Goal: Task Accomplishment & Management: Manage account settings

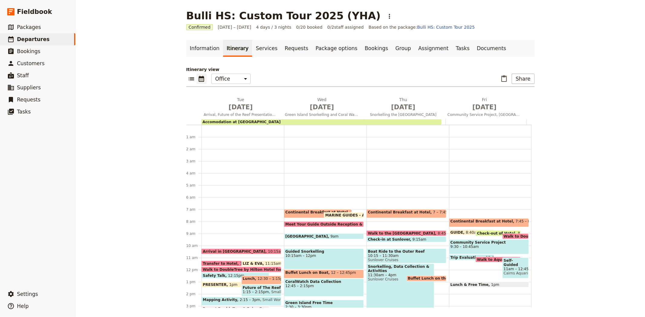
scroll to position [79, 0]
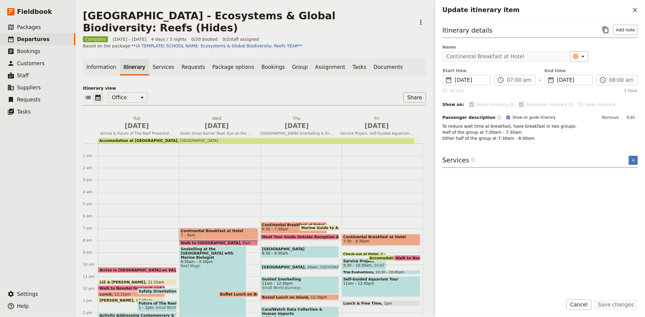
scroll to position [73, 0]
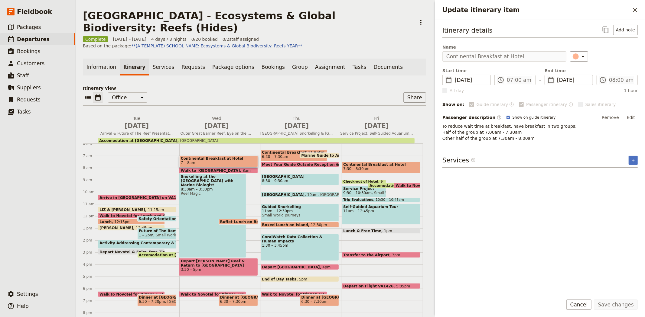
click at [360, 36] on div "Complete 3 – 6 Dec 2024 4 days / 3 nights 0/20 booked 0 / 2 staff assigned Base…" at bounding box center [254, 42] width 343 height 13
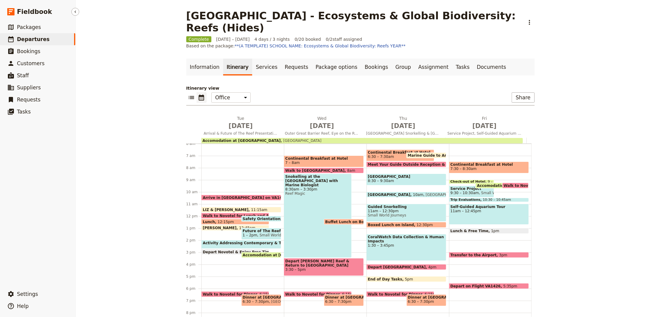
click at [58, 41] on link "​ Departures" at bounding box center [37, 39] width 75 height 12
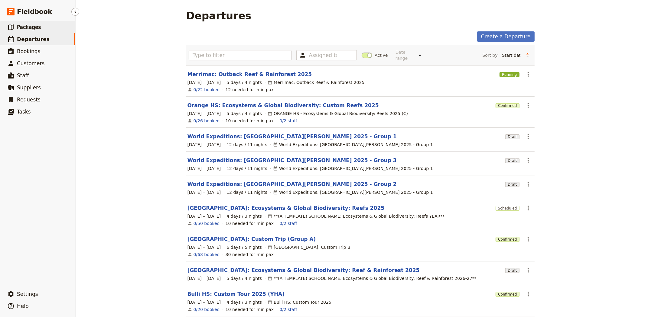
click at [34, 29] on span "Packages" at bounding box center [29, 27] width 24 height 6
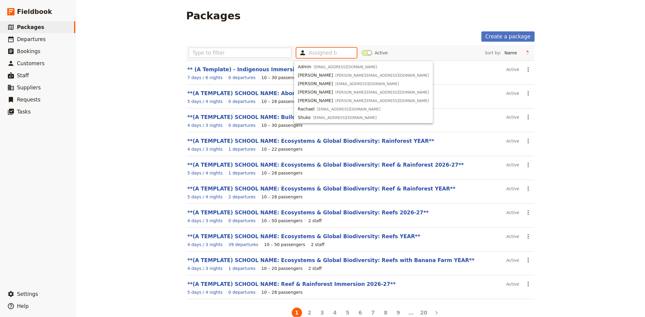
click at [312, 55] on input "text" at bounding box center [323, 52] width 28 height 7
click at [321, 65] on span "[EMAIL_ADDRESS][DOMAIN_NAME]" at bounding box center [345, 67] width 63 height 5
type input "63e494f617e66b9aad5552ba"
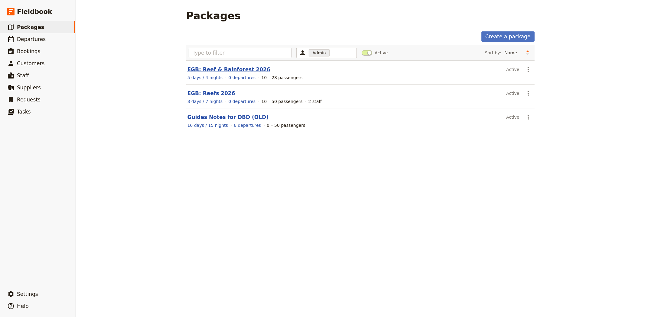
click at [217, 72] on link "EGB: Reef & Rainforest 2026" at bounding box center [228, 70] width 83 height 6
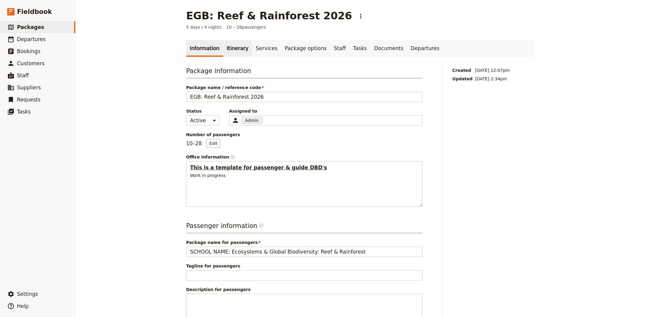
click at [234, 51] on link "Itinerary" at bounding box center [237, 48] width 29 height 17
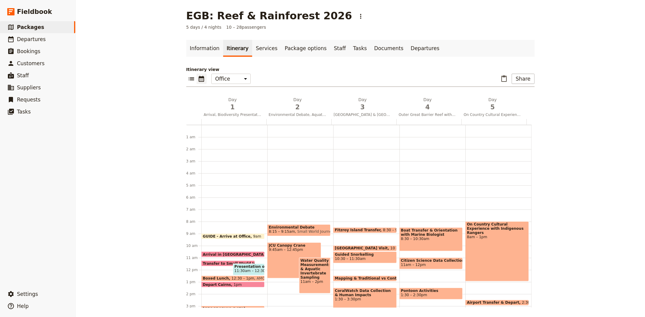
scroll to position [79, 0]
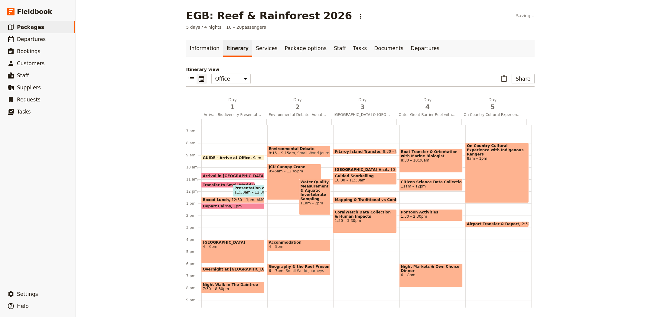
click at [222, 245] on span "[GEOGRAPHIC_DATA]" at bounding box center [233, 243] width 60 height 4
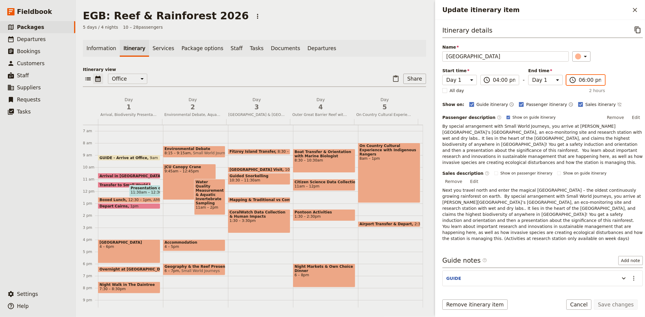
click at [581, 80] on input "06:00 pm" at bounding box center [590, 79] width 22 height 7
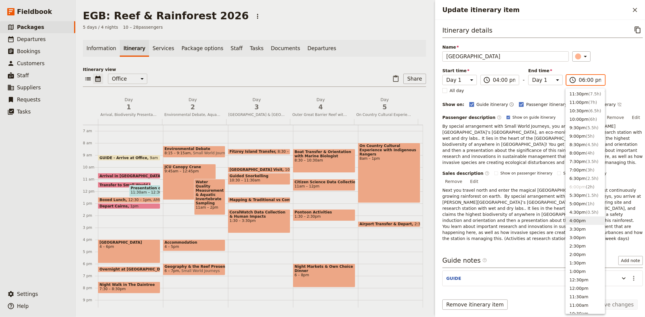
click at [585, 217] on button "4:00pm" at bounding box center [585, 221] width 39 height 8
type input "04:00 pm"
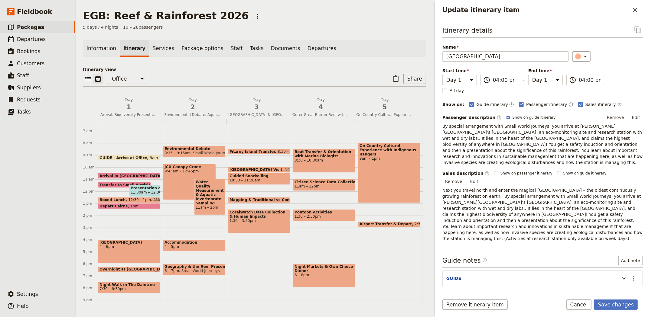
click at [616, 70] on div "Itinerary details ​ Name Daintree Rainforest Research Station ​ Start time Day …" at bounding box center [542, 133] width 200 height 217
click at [620, 275] on icon "Update itinerary item" at bounding box center [623, 278] width 7 height 7
click at [606, 305] on button "Save changes" at bounding box center [616, 305] width 44 height 10
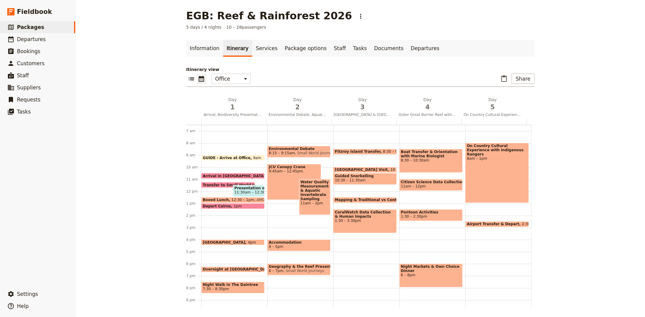
click at [214, 198] on span "Boxed Lunch" at bounding box center [217, 200] width 29 height 4
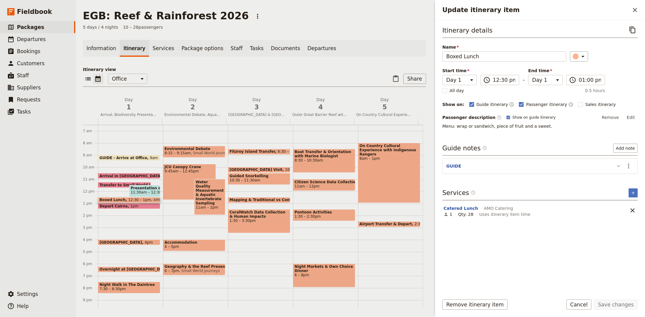
click at [616, 166] on icon "Update itinerary item" at bounding box center [618, 166] width 7 height 7
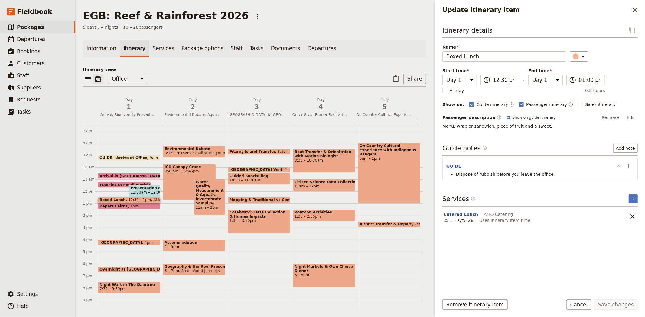
click at [616, 166] on icon "Update itinerary item" at bounding box center [618, 166] width 7 height 7
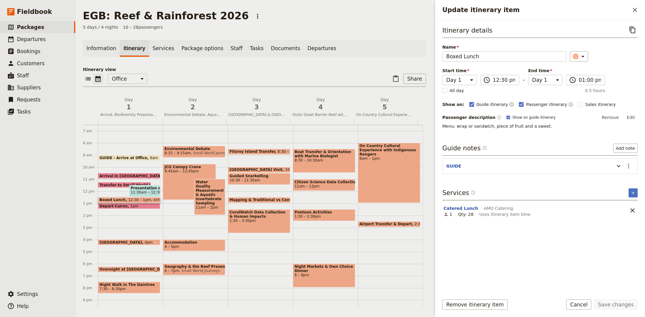
click at [132, 204] on div "Depart Cairns 1pm" at bounding box center [129, 206] width 62 height 6
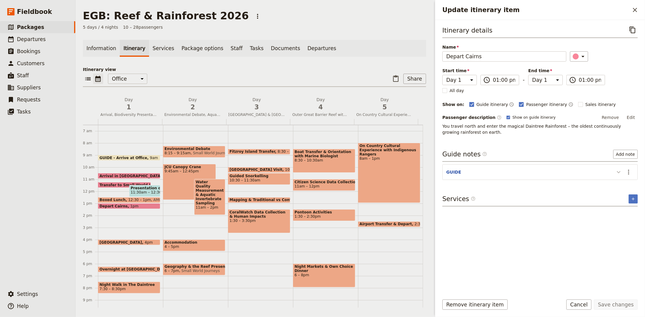
click at [618, 173] on icon "Update itinerary item" at bounding box center [618, 172] width 7 height 7
click at [223, 68] on p "Itinerary view" at bounding box center [254, 70] width 343 height 6
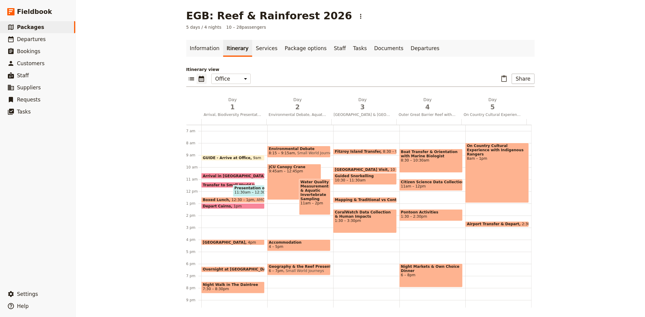
click at [241, 242] on span "[GEOGRAPHIC_DATA]" at bounding box center [225, 243] width 45 height 4
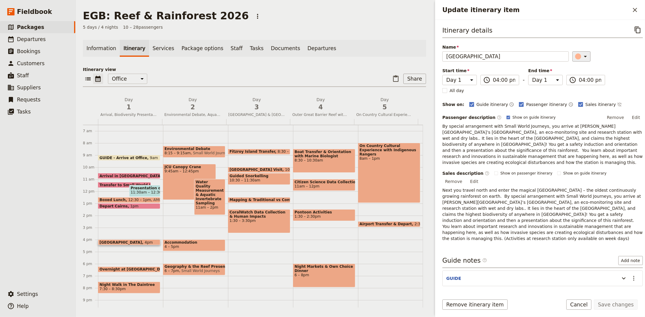
click at [582, 56] on icon "Update itinerary item" at bounding box center [585, 56] width 7 height 7
click at [576, 80] on div "button" at bounding box center [579, 76] width 6 height 6
click at [617, 304] on button "Save changes" at bounding box center [616, 305] width 44 height 10
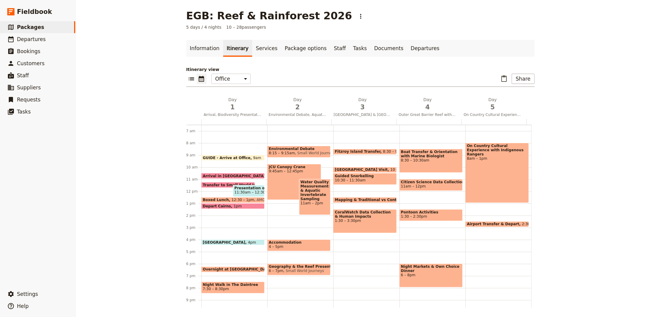
click at [236, 268] on span "Overnight at Research Station" at bounding box center [239, 270] width 72 height 4
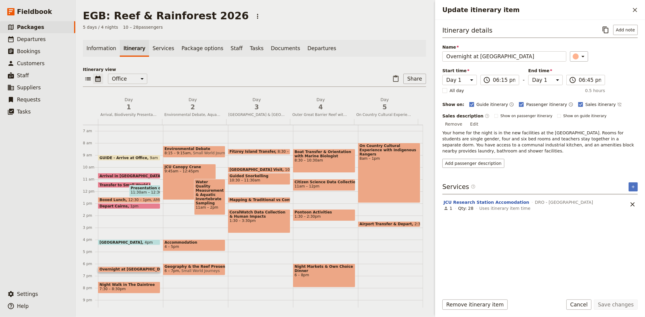
click at [134, 241] on span "[GEOGRAPHIC_DATA]" at bounding box center [121, 243] width 45 height 4
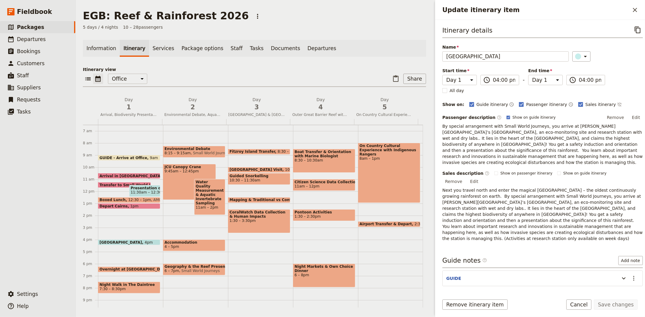
click at [126, 268] on span "Overnight at Research Station" at bounding box center [135, 270] width 72 height 4
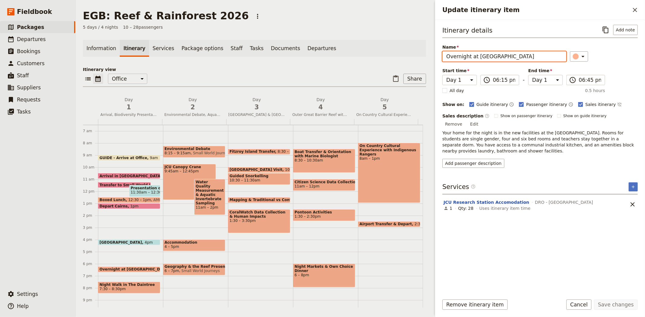
drag, startPoint x: 476, startPoint y: 56, endPoint x: 426, endPoint y: 54, distance: 49.3
click at [426, 54] on div "EGB: Reef & Rainforest 2026 ​ 5 days / 4 nights 10 – 28 passengers Information …" at bounding box center [360, 158] width 569 height 317
type input "Accommodation at [GEOGRAPHIC_DATA]"
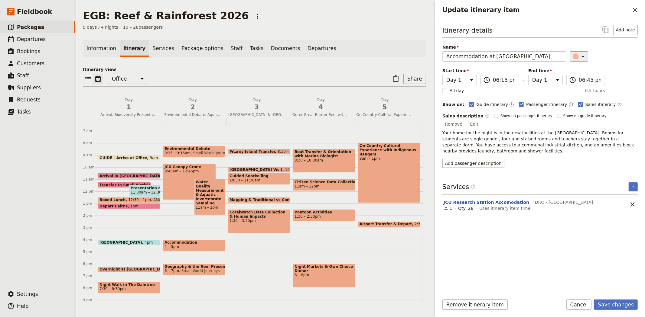
click at [573, 57] on div "Update itinerary item" at bounding box center [576, 57] width 6 height 6
click at [573, 80] on div "button" at bounding box center [571, 76] width 6 height 6
click at [498, 79] on input "06:15 pm" at bounding box center [504, 79] width 22 height 7
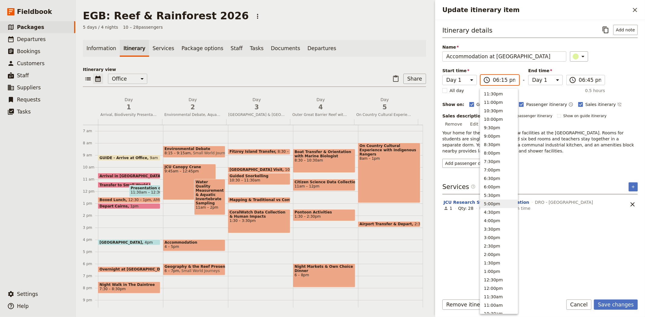
click at [497, 200] on button "5:00pm" at bounding box center [498, 204] width 37 height 8
type input "05:00 pm"
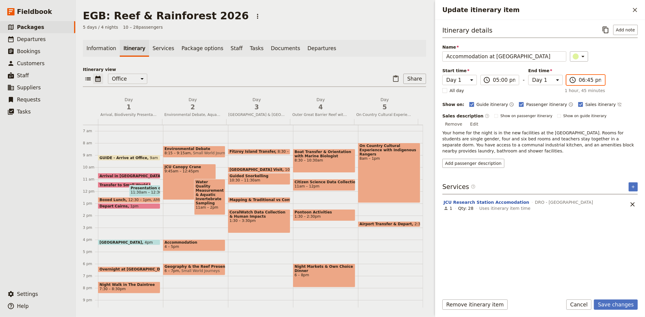
click at [583, 79] on input "06:45 pm" at bounding box center [590, 79] width 22 height 7
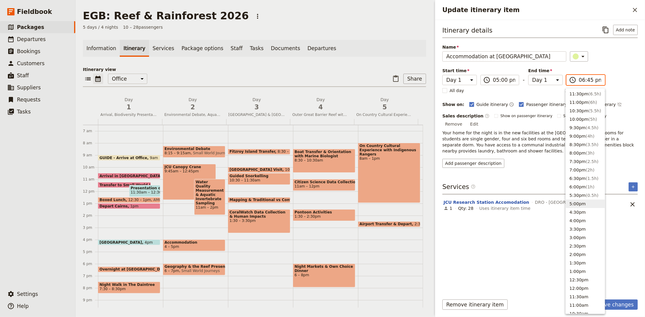
click at [591, 202] on button "5:00pm" at bounding box center [585, 204] width 39 height 8
type input "05:00 pm"
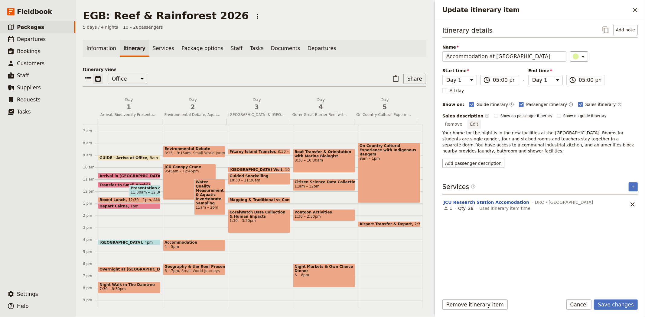
click at [481, 120] on button "Edit" at bounding box center [474, 124] width 14 height 9
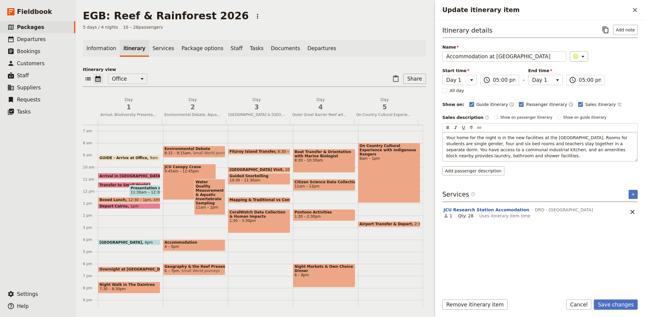
click at [512, 138] on span "Your home for the night is in the new facilities at the rainforest research sta…" at bounding box center [537, 146] width 183 height 23
click at [601, 150] on span "Your home for the night is in the facilities at the rainforest research station…" at bounding box center [536, 146] width 180 height 23
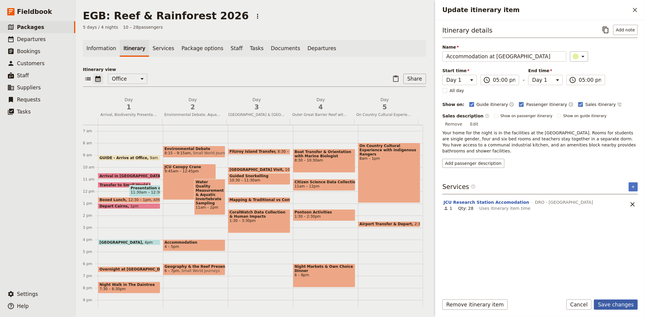
click at [616, 302] on button "Save changes" at bounding box center [616, 305] width 44 height 10
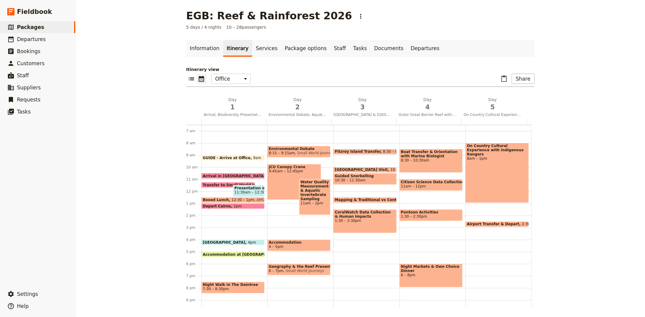
click at [224, 254] on span "Accommodation at [GEOGRAPHIC_DATA]" at bounding box center [245, 255] width 85 height 4
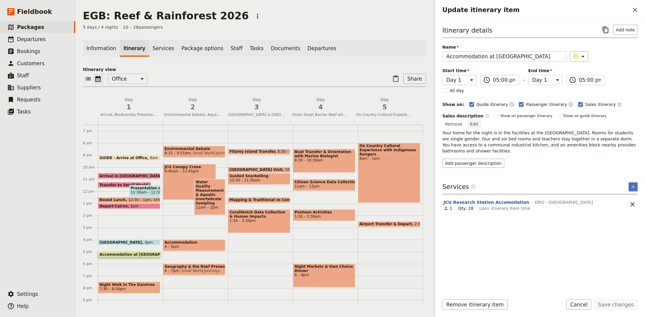
click at [481, 120] on button "Edit" at bounding box center [474, 124] width 14 height 9
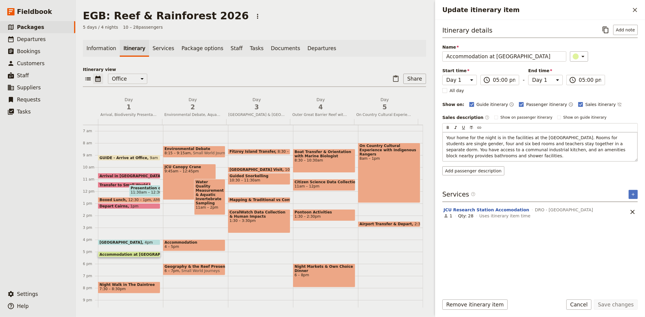
click at [482, 156] on p "Your home for the night is in the facilities at the rainforest research station…" at bounding box center [539, 147] width 187 height 24
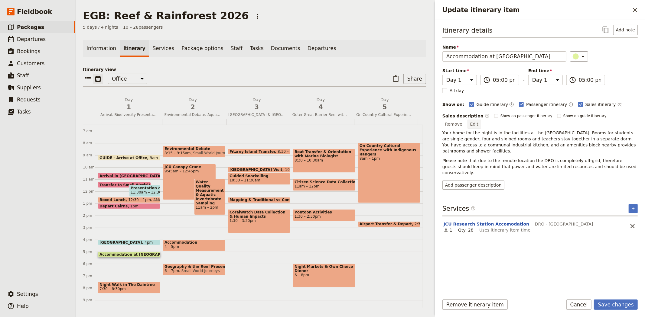
click at [481, 120] on button "Edit" at bounding box center [474, 124] width 14 height 9
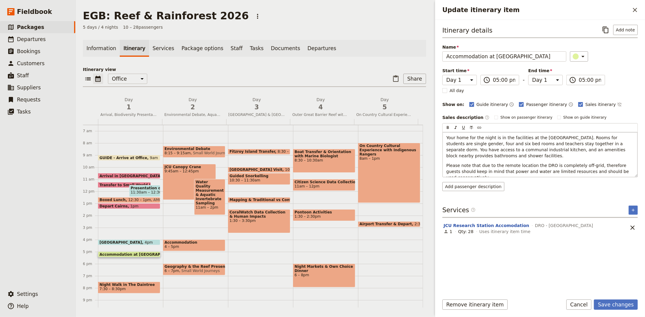
click at [604, 145] on span "Your home for the night is in the facilities at the rainforest research station…" at bounding box center [536, 146] width 180 height 23
click at [498, 158] on p "Your home for the night is in the facilities at the rainforest research station…" at bounding box center [539, 147] width 187 height 24
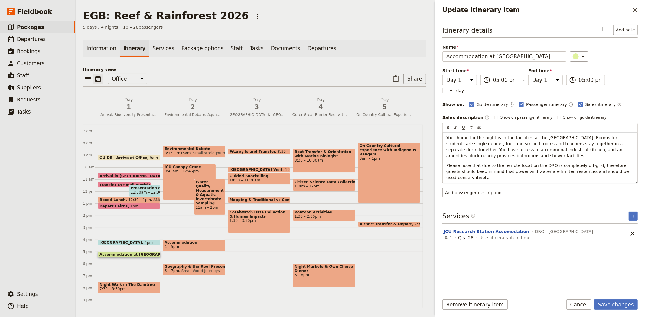
click at [539, 165] on span "Please note that due to the remote location the DRO is completely off-grid, the…" at bounding box center [538, 171] width 184 height 17
click at [615, 307] on button "Save changes" at bounding box center [616, 305] width 44 height 10
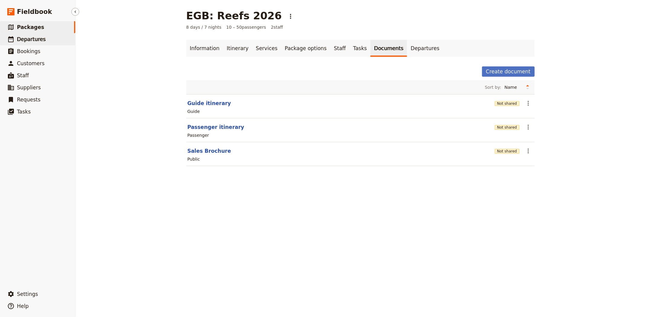
click at [38, 39] on span "Departures" at bounding box center [31, 39] width 29 height 6
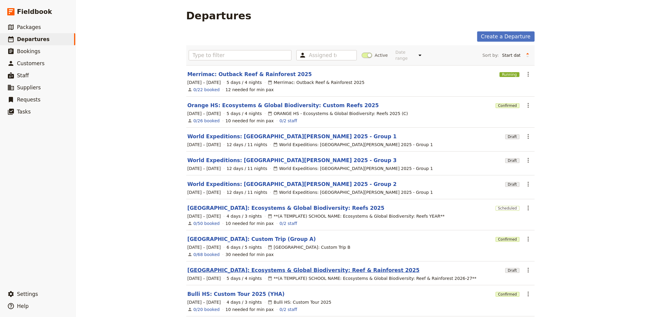
click at [207, 267] on link "[GEOGRAPHIC_DATA]: Ecosystems & Global Biodiversity: Reef & Rainforest 2025" at bounding box center [303, 270] width 232 height 7
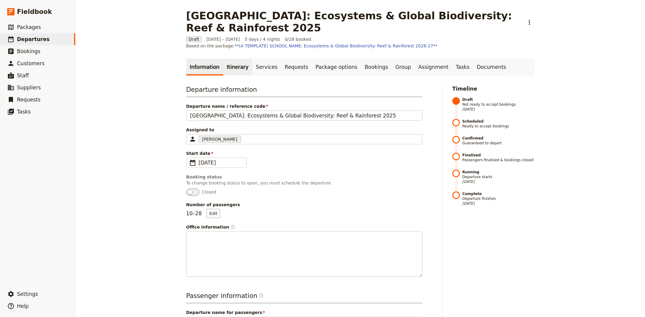
click at [224, 60] on link "Itinerary" at bounding box center [237, 67] width 29 height 17
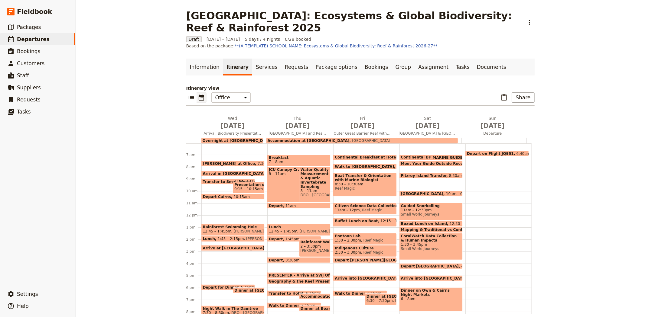
scroll to position [85, 0]
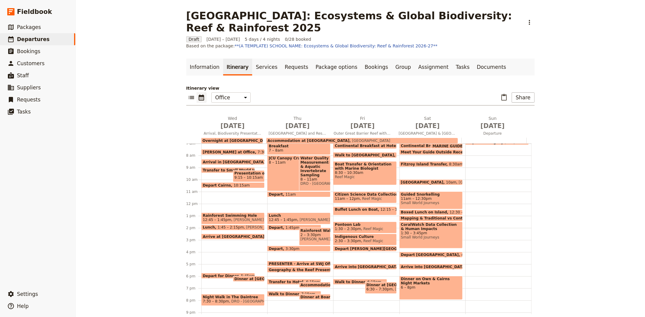
click at [230, 235] on span "Arrive at Daintree Rainforest Observatory" at bounding box center [235, 237] width 64 height 4
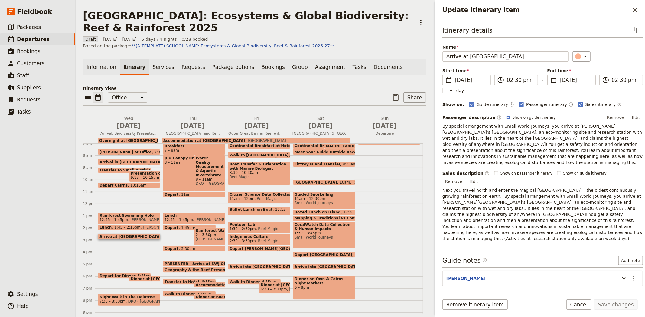
click at [138, 297] on span "Night Walk in The Daintree" at bounding box center [128, 297] width 59 height 4
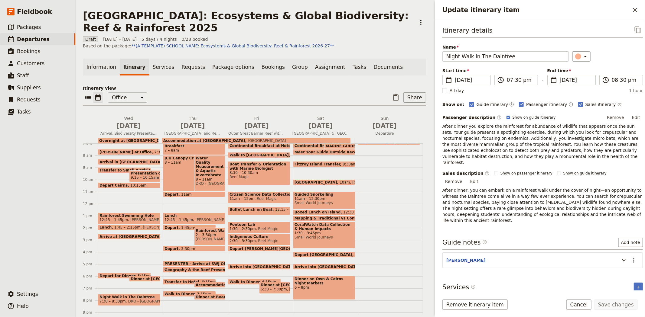
click at [142, 139] on span "Overnight at Research Station" at bounding box center [134, 141] width 70 height 4
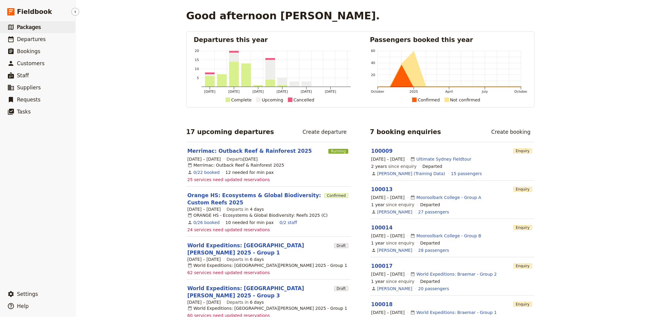
click at [37, 27] on span "Packages" at bounding box center [29, 27] width 24 height 6
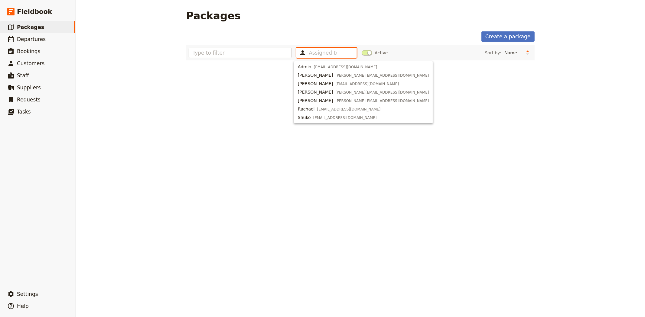
click at [309, 50] on input "text" at bounding box center [323, 52] width 28 height 7
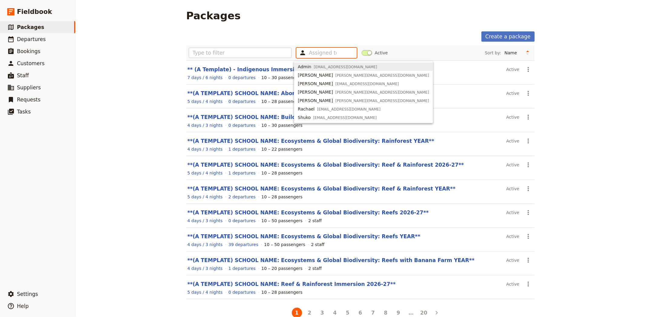
click at [318, 67] on span "[EMAIL_ADDRESS][DOMAIN_NAME]" at bounding box center [345, 67] width 63 height 5
type input "63e494f617e66b9aad5552ba"
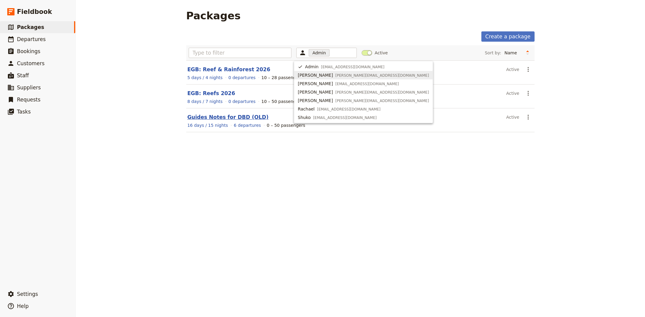
click at [222, 114] on link "Guides Notes for DBD (OLD)" at bounding box center [227, 117] width 81 height 6
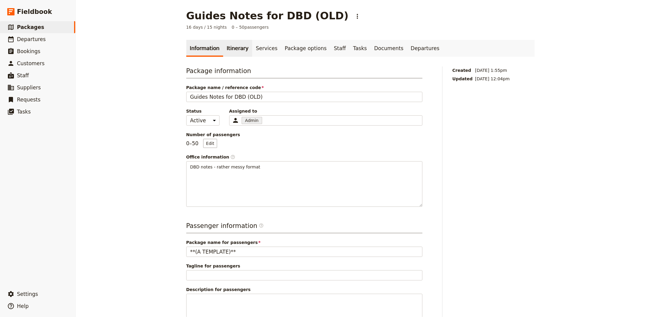
click at [225, 50] on link "Itinerary" at bounding box center [237, 48] width 29 height 17
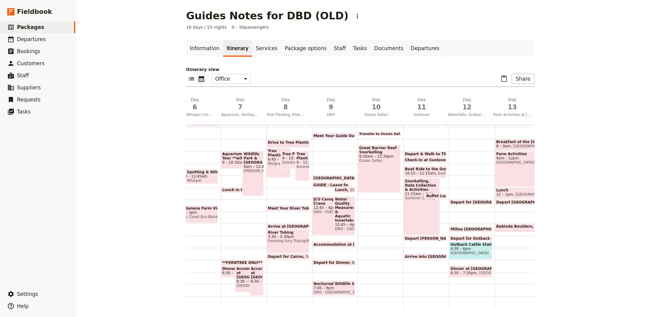
scroll to position [94, 0]
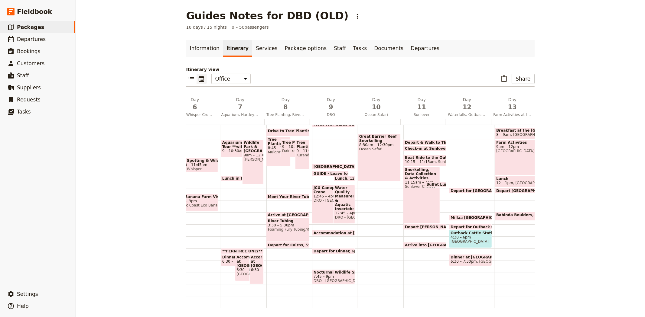
click at [318, 165] on span "[GEOGRAPHIC_DATA]" at bounding box center [335, 167] width 45 height 4
select select "9"
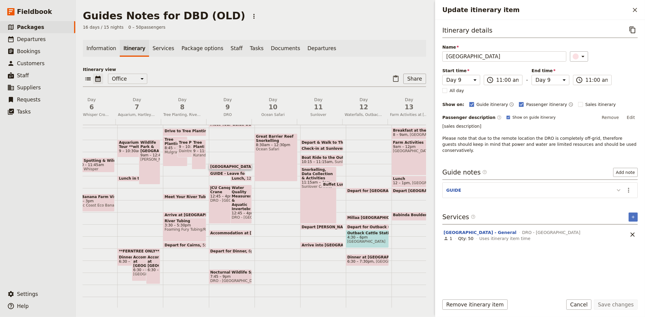
click at [617, 187] on icon "Update itinerary item" at bounding box center [618, 190] width 7 height 7
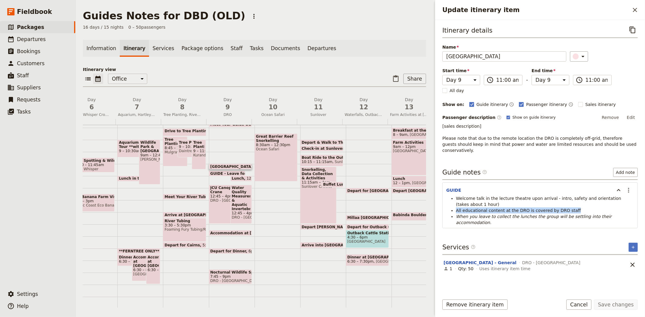
drag, startPoint x: 571, startPoint y: 203, endPoint x: 453, endPoint y: 203, distance: 117.3
click at [453, 203] on ul "Welcome talk in the lecture theatre upon arrival - intro, safety and orientatio…" at bounding box center [539, 211] width 187 height 30
click at [466, 145] on span "[sales description] Please note that due to the remote location the DRO is comp…" at bounding box center [539, 138] width 195 height 29
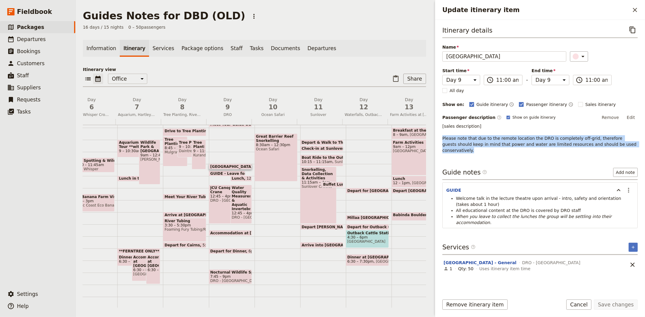
drag, startPoint x: 439, startPoint y: 138, endPoint x: 616, endPoint y: 143, distance: 176.9
click at [616, 143] on div "Itinerary details ​ Name [GEOGRAPHIC_DATA] ​ Start time Day 1 Day 2 Day 3 Day 4…" at bounding box center [540, 155] width 210 height 271
copy span "Please note that due to the remote location the DRO is completely off-grid, the…"
